Goal: Communication & Community: Answer question/provide support

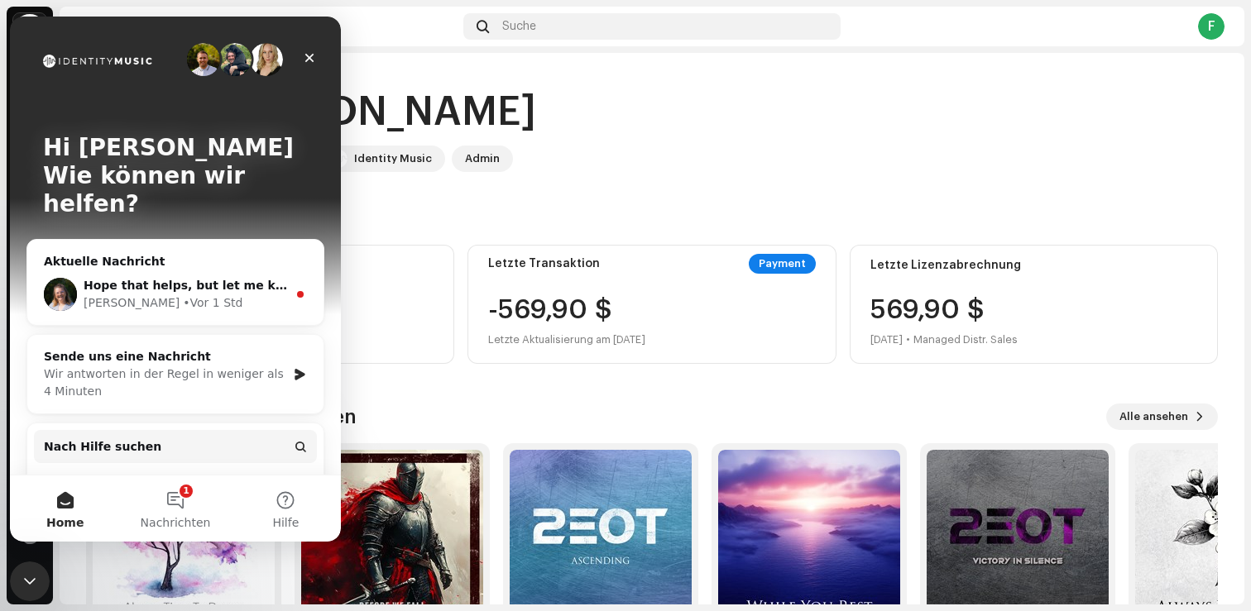
click at [157, 279] on span "Hope that helps, but let me know if you have any other questions!" at bounding box center [301, 285] width 435 height 13
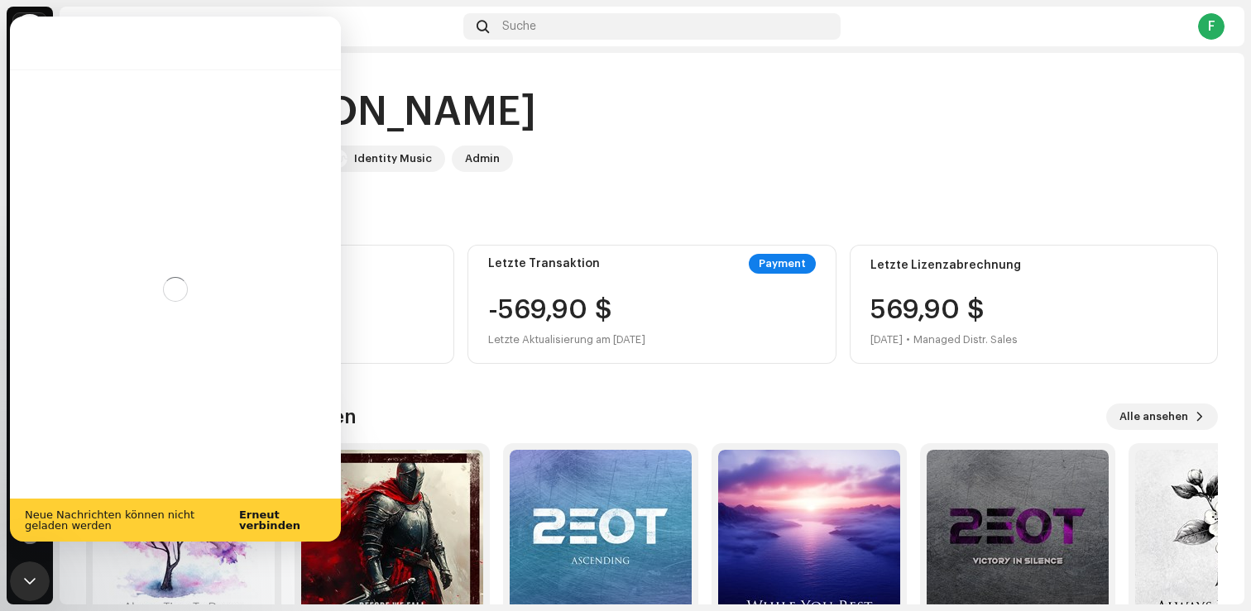
scroll to position [19, 0]
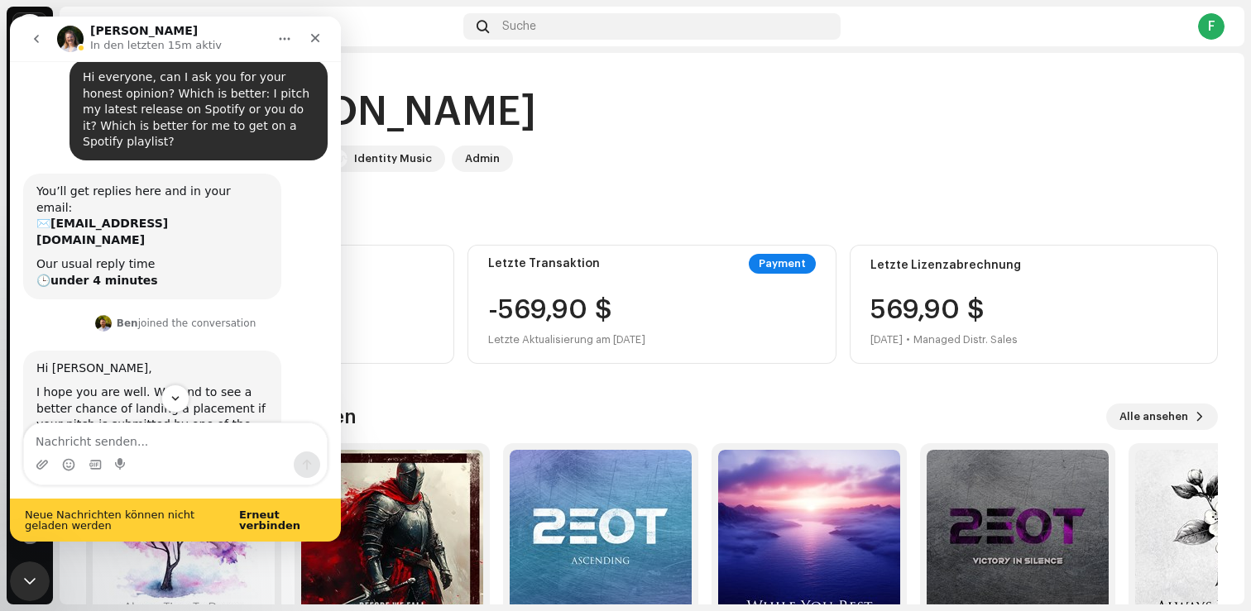
click at [260, 525] on b "Erneut verbinden" at bounding box center [269, 520] width 61 height 23
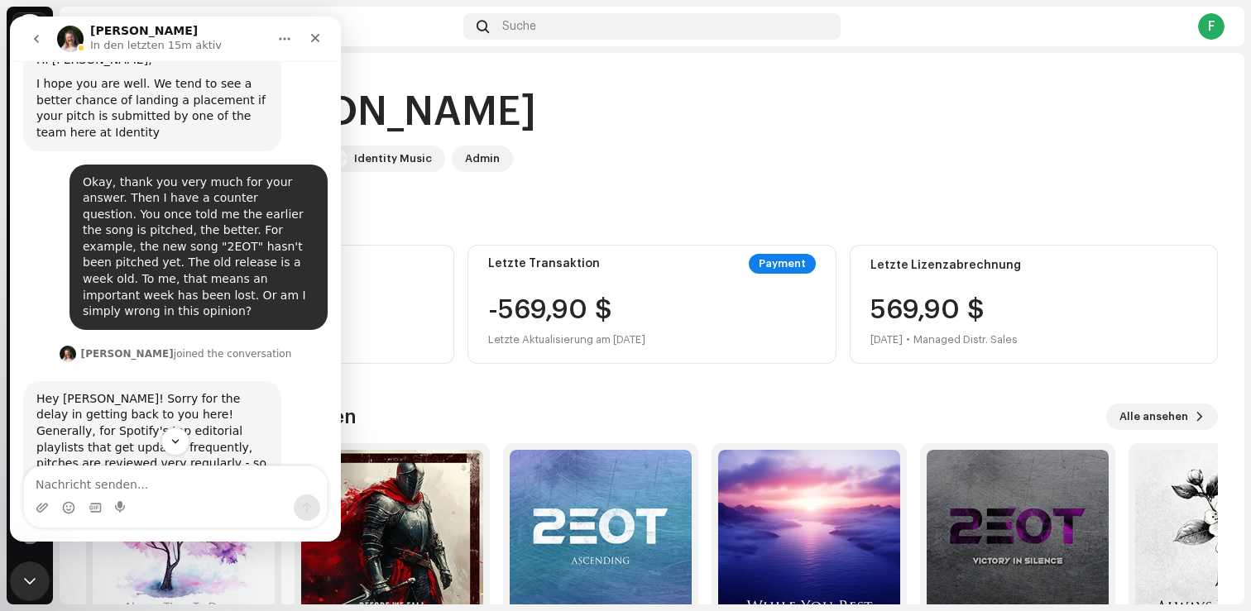
scroll to position [483, 0]
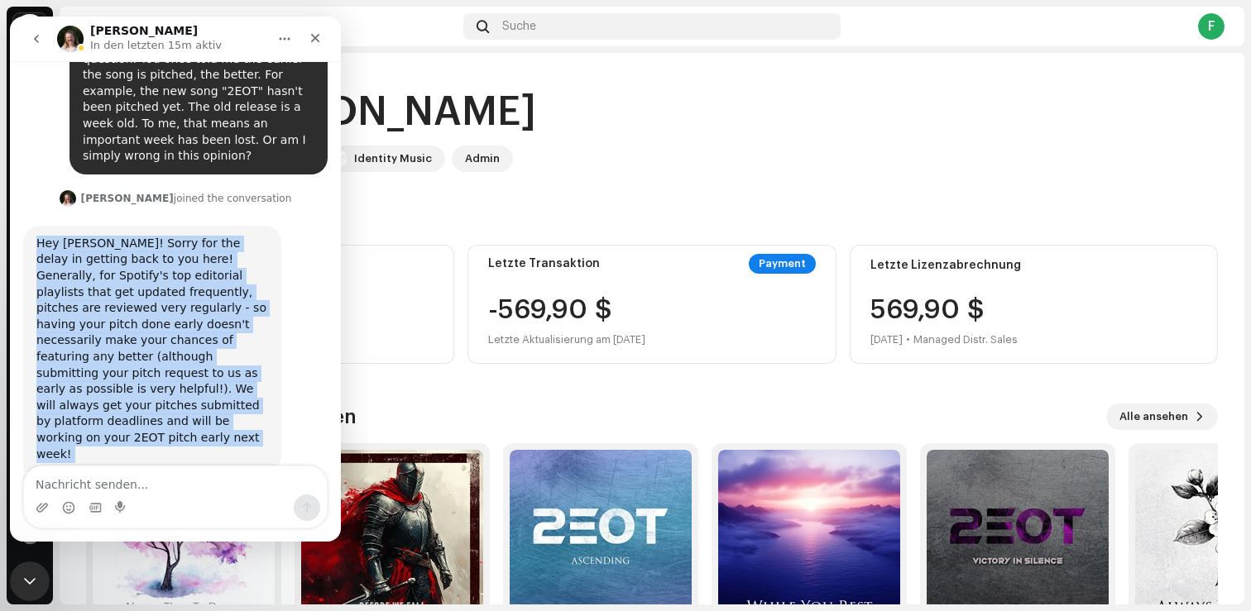
drag, startPoint x: 178, startPoint y: 412, endPoint x: 32, endPoint y: 183, distance: 271.5
click at [32, 182] on div "Hi everyone, can I ask you for your honest opinion? Which is better: I pitch my…" at bounding box center [175, 78] width 304 height 967
copy div "Hey [PERSON_NAME]! Sorry for the delay in getting back to you here! Generally, …"
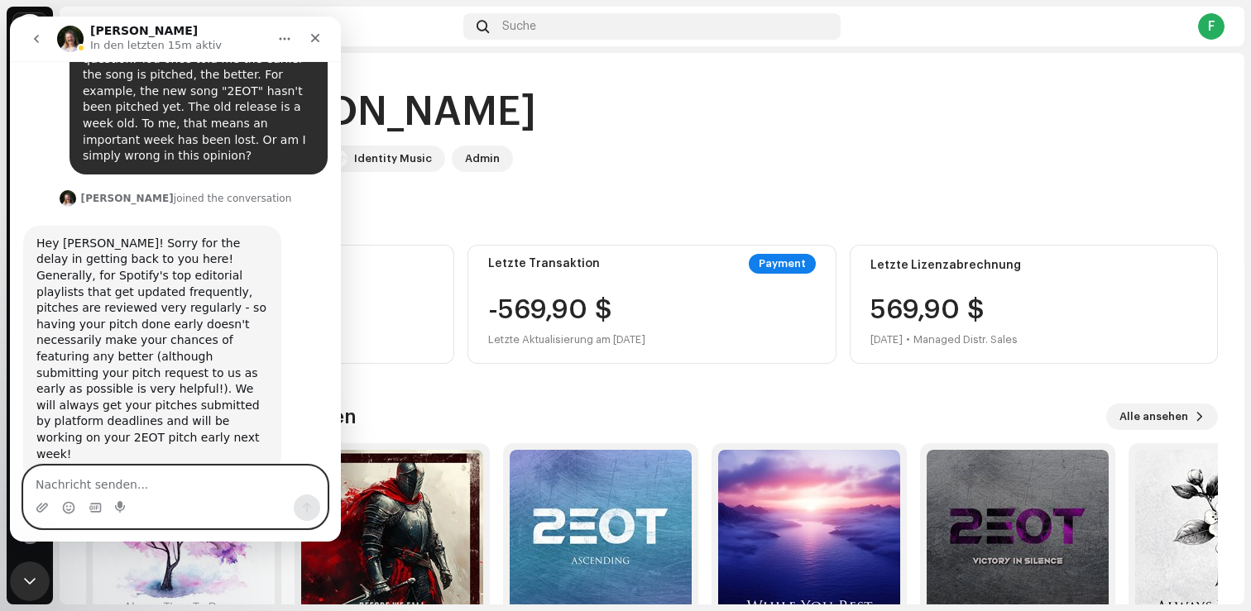
click at [194, 480] on textarea "Nachricht senden..." at bounding box center [175, 481] width 303 height 28
paste textarea "All right, now I understand. Thank you very much."
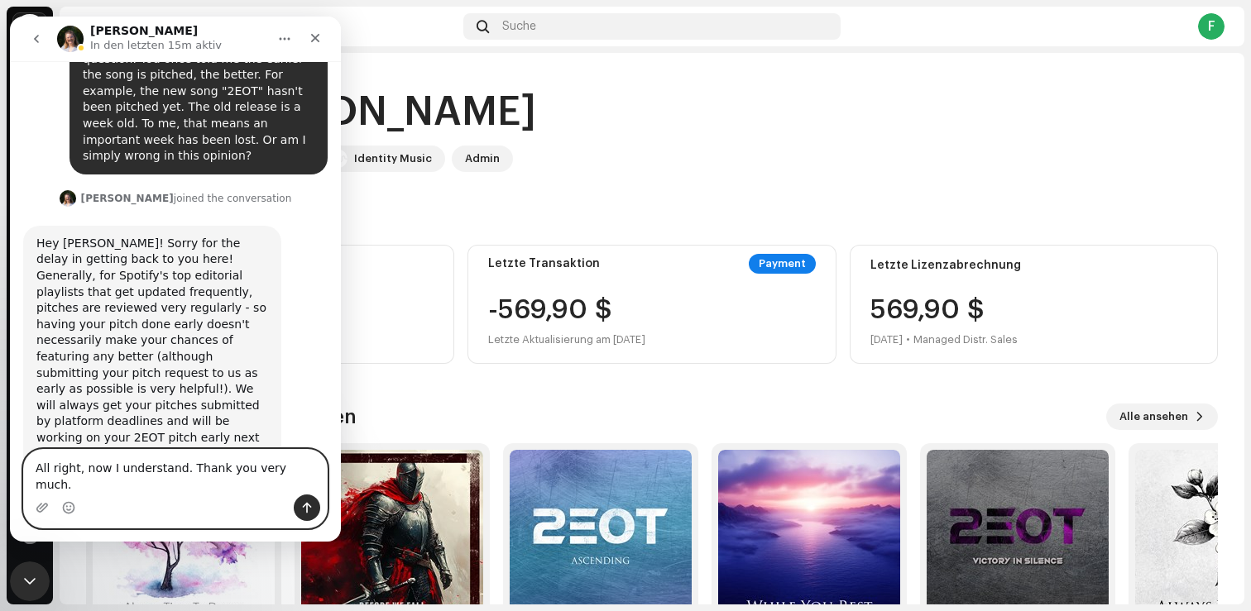
type textarea "All right, now I understand. Thank you very much."
click at [305, 509] on icon "Sende eine Nachricht…" at bounding box center [306, 507] width 13 height 13
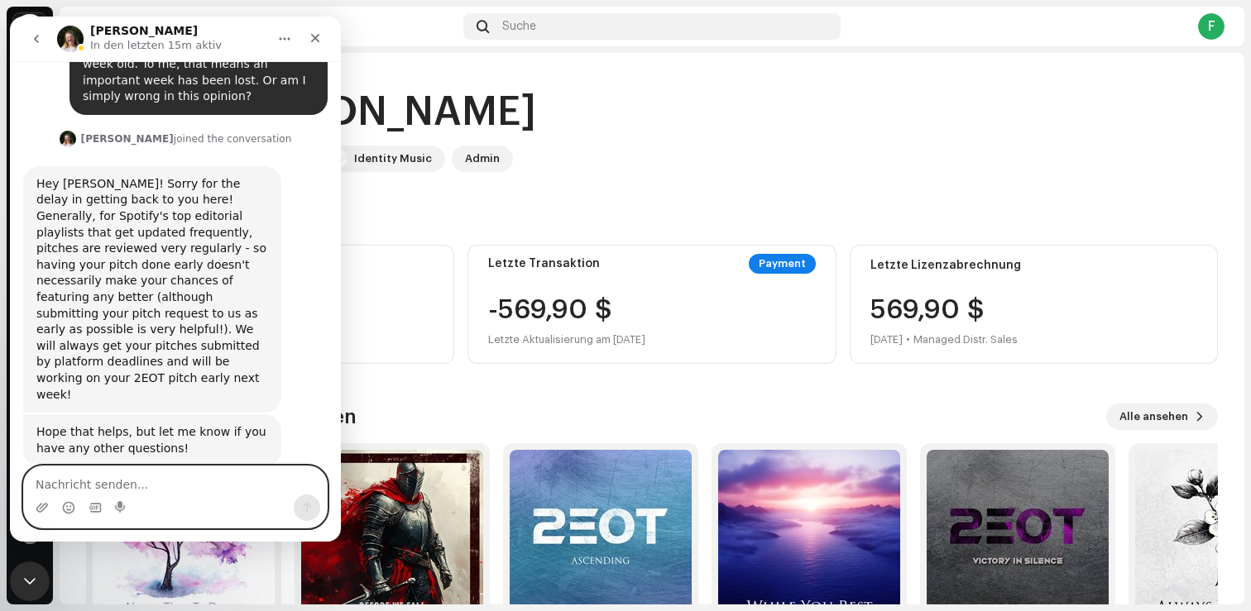
scroll to position [549, 0]
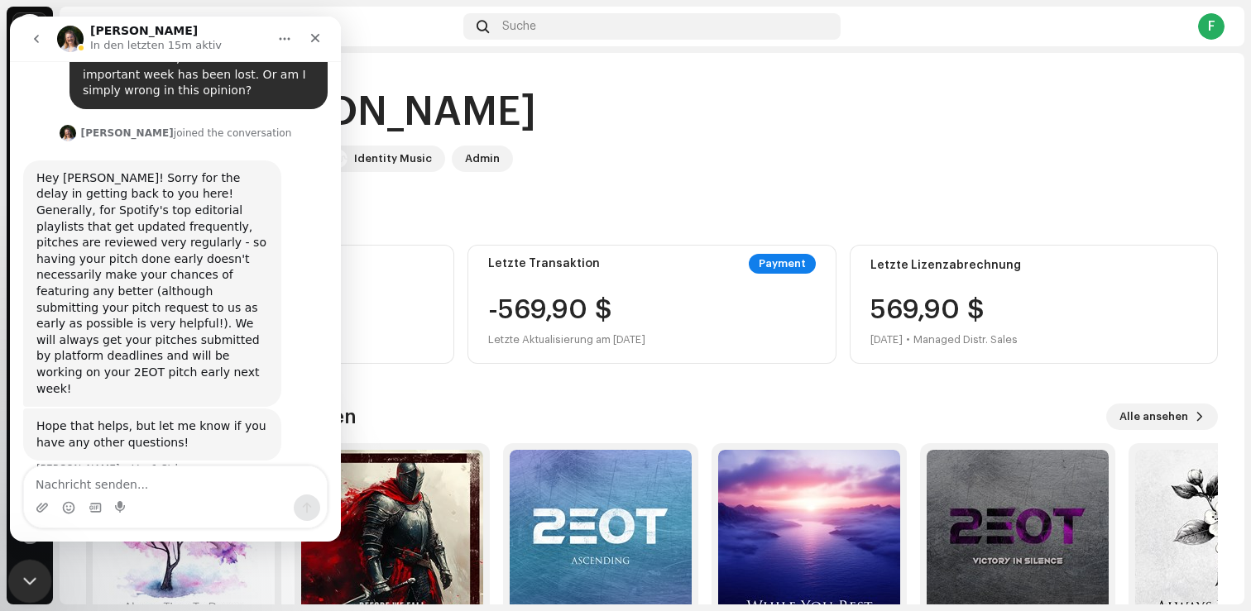
click at [15, 581] on div "Intercom-Nachrichtendienst schließen" at bounding box center [27, 579] width 40 height 40
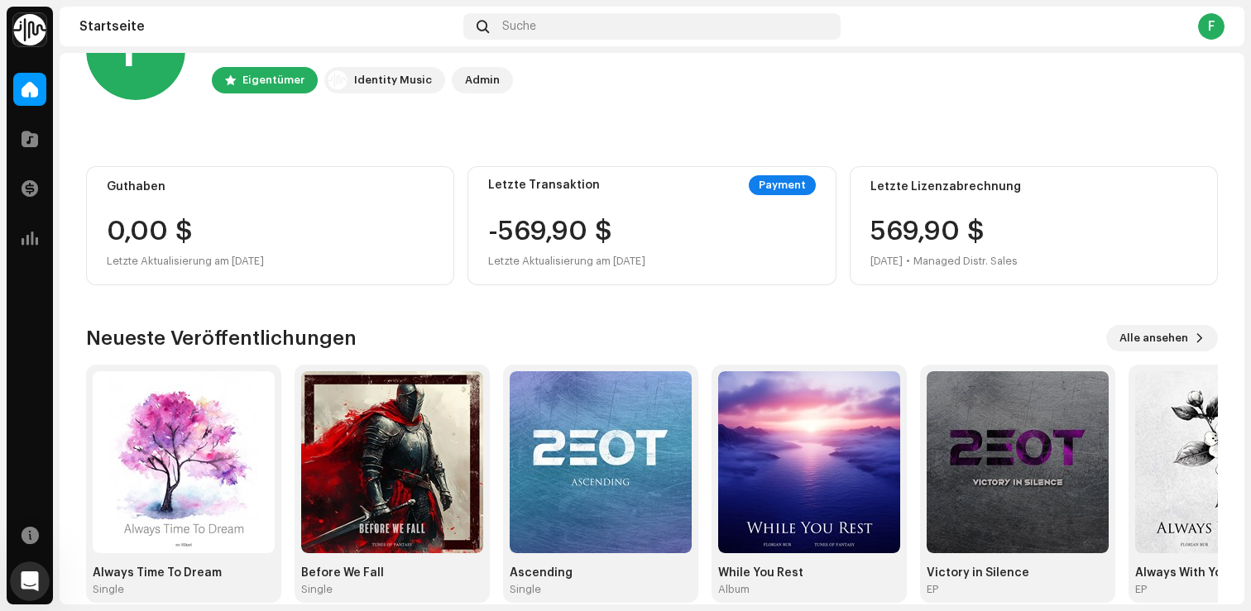
scroll to position [89, 0]
